Goal: Transaction & Acquisition: Purchase product/service

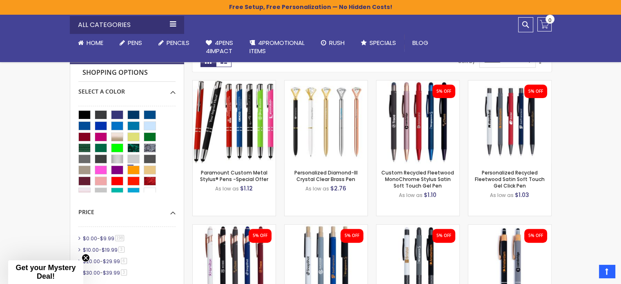
scroll to position [163, 0]
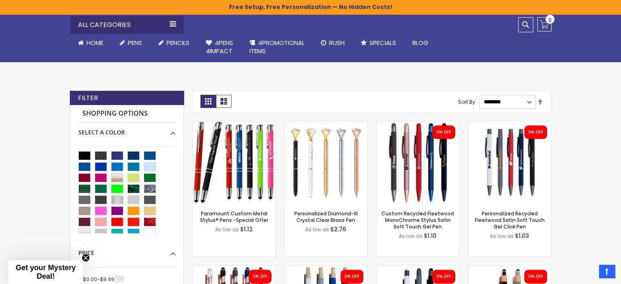
click at [519, 100] on select "**********" at bounding box center [507, 102] width 56 height 14
click at [135, 114] on strong "Shopping Options" at bounding box center [126, 114] width 97 height 18
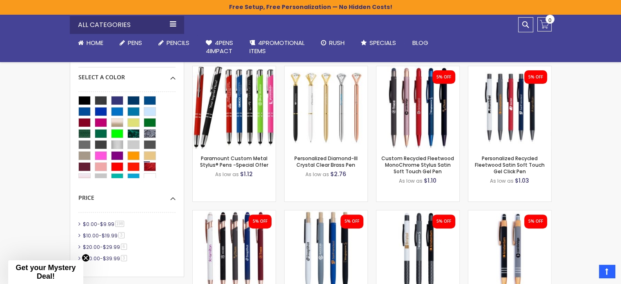
scroll to position [204, 0]
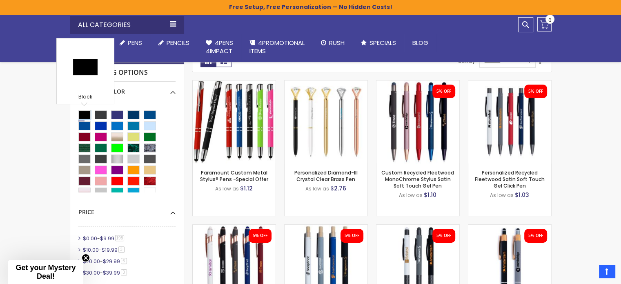
click at [89, 112] on div "Black" at bounding box center [84, 114] width 12 height 9
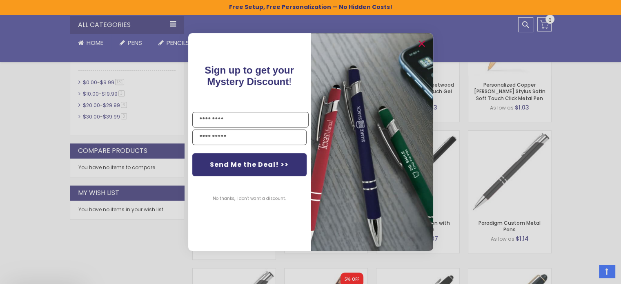
scroll to position [449, 0]
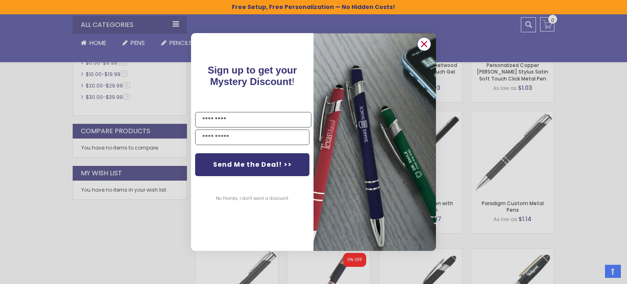
click at [424, 42] on icon "Close dialog" at bounding box center [423, 43] width 5 height 5
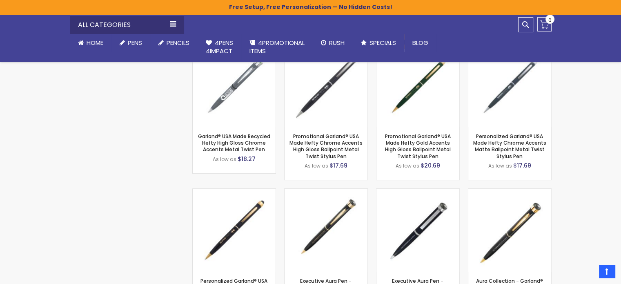
scroll to position [3427, 0]
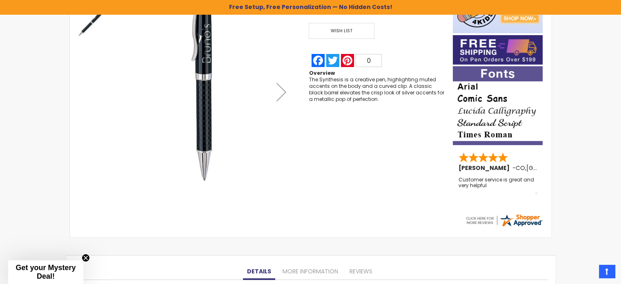
scroll to position [82, 0]
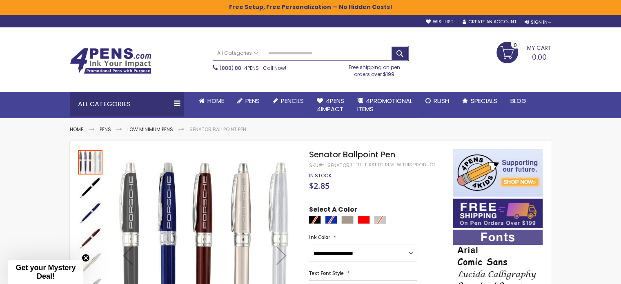
scroll to position [82, 0]
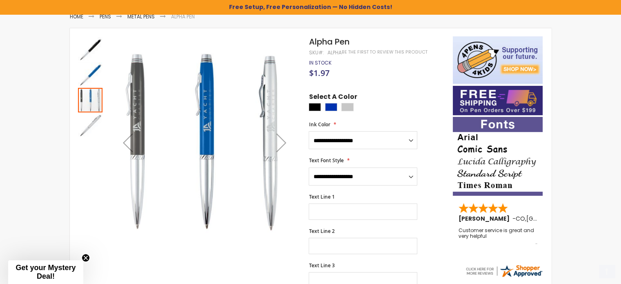
scroll to position [122, 0]
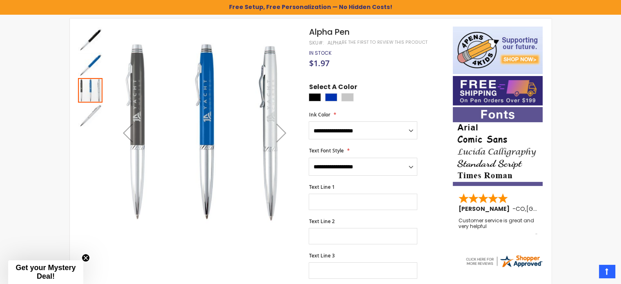
click at [83, 39] on img "Alpha Pen" at bounding box center [90, 39] width 24 height 24
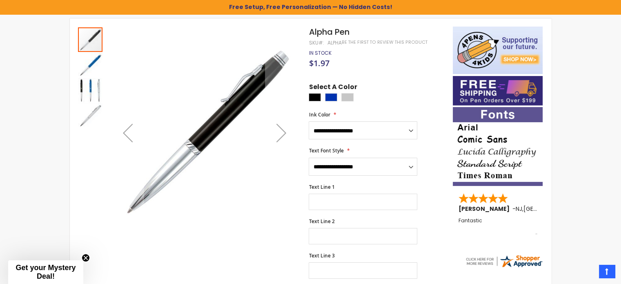
click at [94, 71] on img "Alpha Pen" at bounding box center [90, 65] width 24 height 24
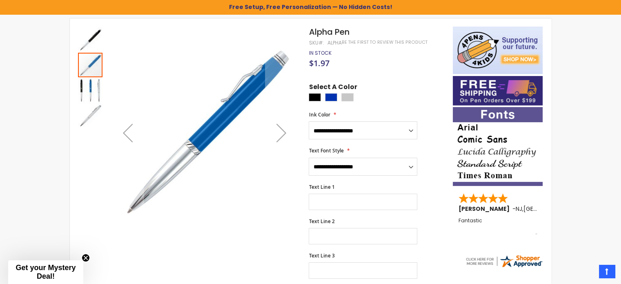
click at [89, 89] on img "Alpha Pen" at bounding box center [90, 90] width 24 height 24
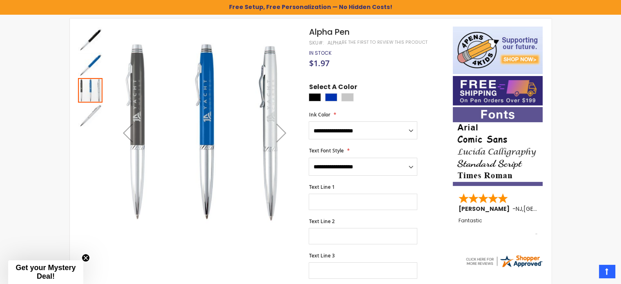
click at [87, 107] on img "Alpha Pen" at bounding box center [90, 115] width 24 height 24
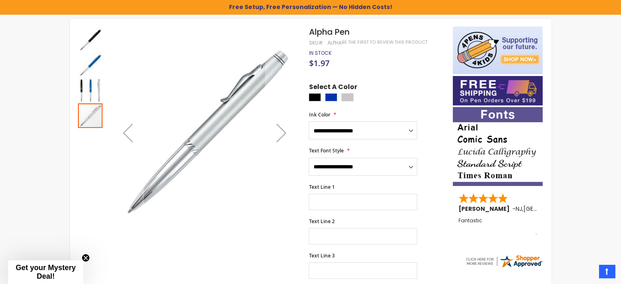
click at [87, 81] on img "Alpha Pen" at bounding box center [90, 90] width 24 height 24
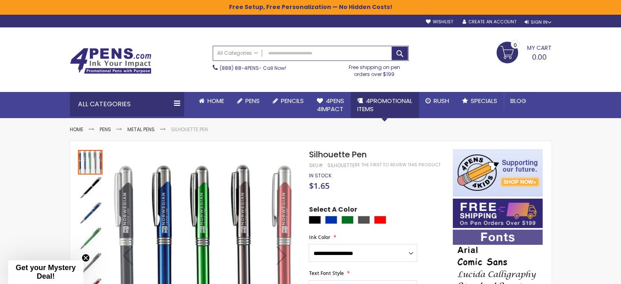
scroll to position [122, 0]
